Goal: Task Accomplishment & Management: Use online tool/utility

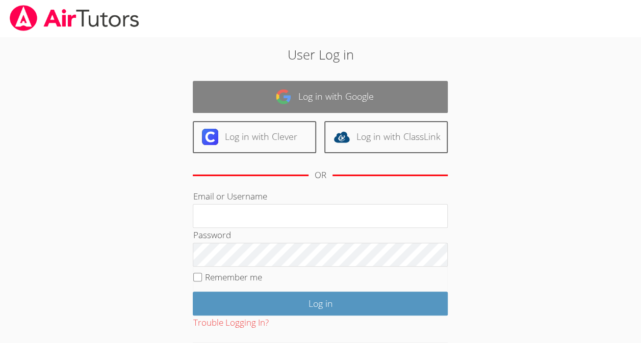
click at [294, 111] on link "Log in with Google" at bounding box center [320, 97] width 255 height 32
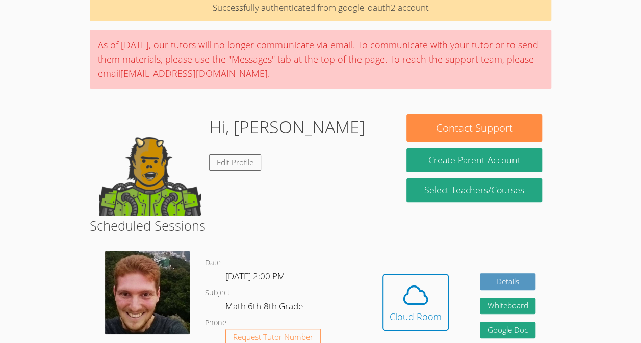
scroll to position [102, 0]
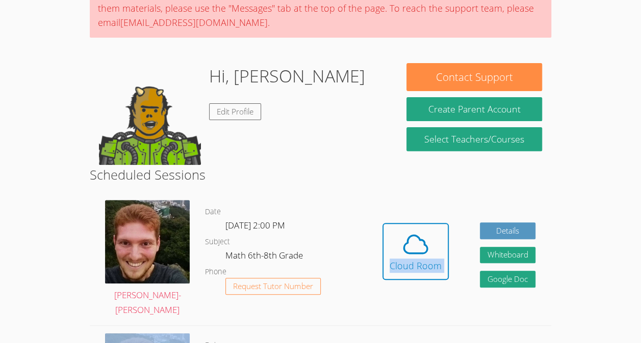
click at [475, 223] on div "Hidden Cloud Room Details Whiteboard Hidden Google Doc" at bounding box center [458, 259] width 184 height 133
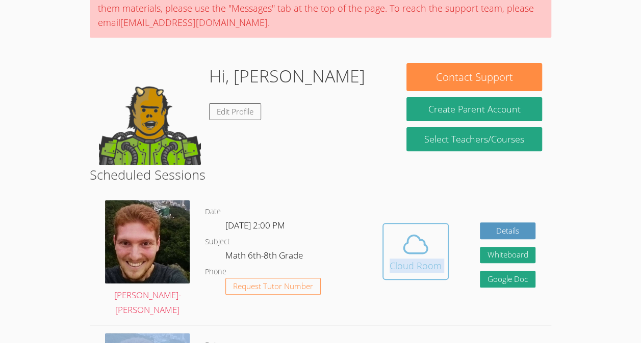
drag, startPoint x: 474, startPoint y: 223, endPoint x: 427, endPoint y: 234, distance: 48.8
click at [427, 234] on icon at bounding box center [415, 244] width 29 height 29
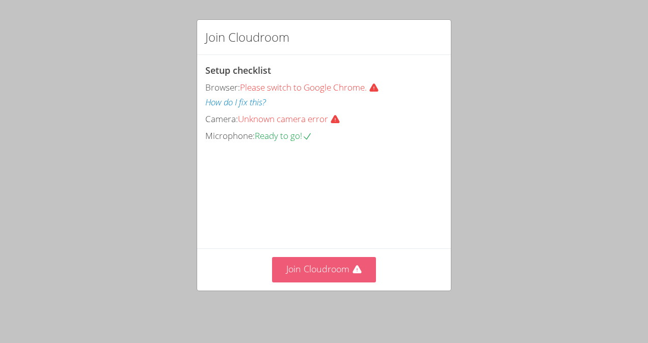
click at [313, 270] on button "Join Cloudroom" at bounding box center [324, 269] width 104 height 25
